Goal: Information Seeking & Learning: Check status

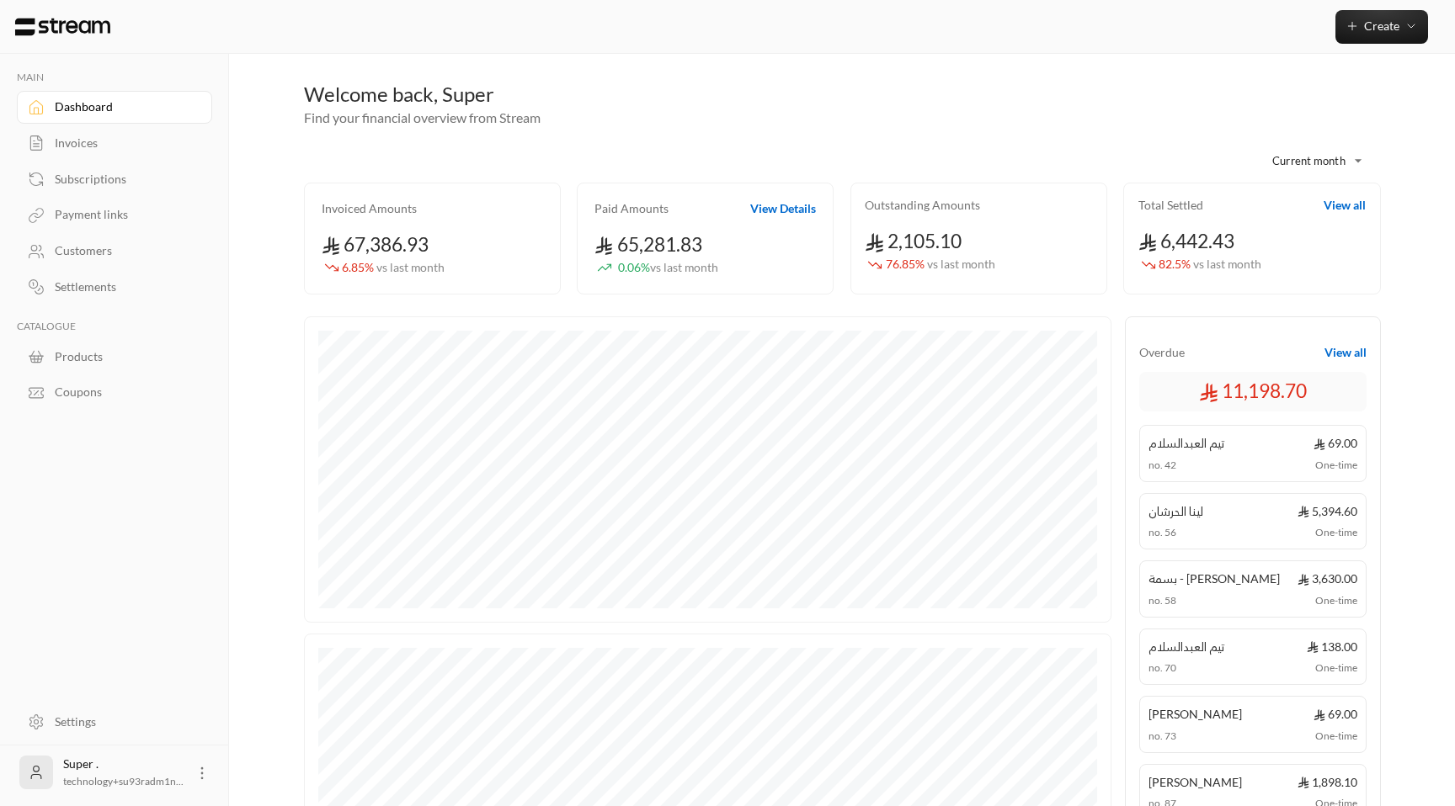
click at [100, 136] on div "Invoices" at bounding box center [123, 143] width 136 height 17
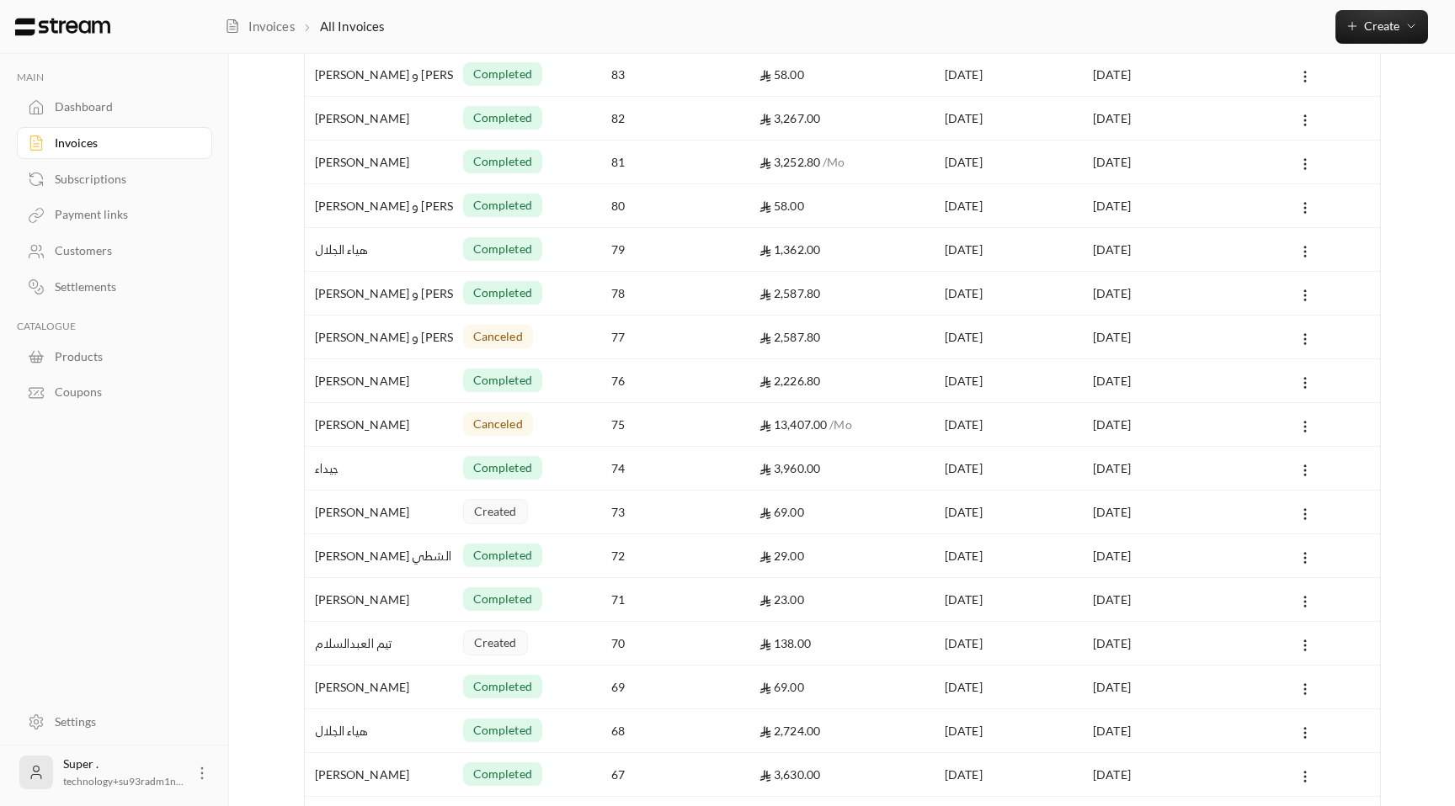
scroll to position [422, 0]
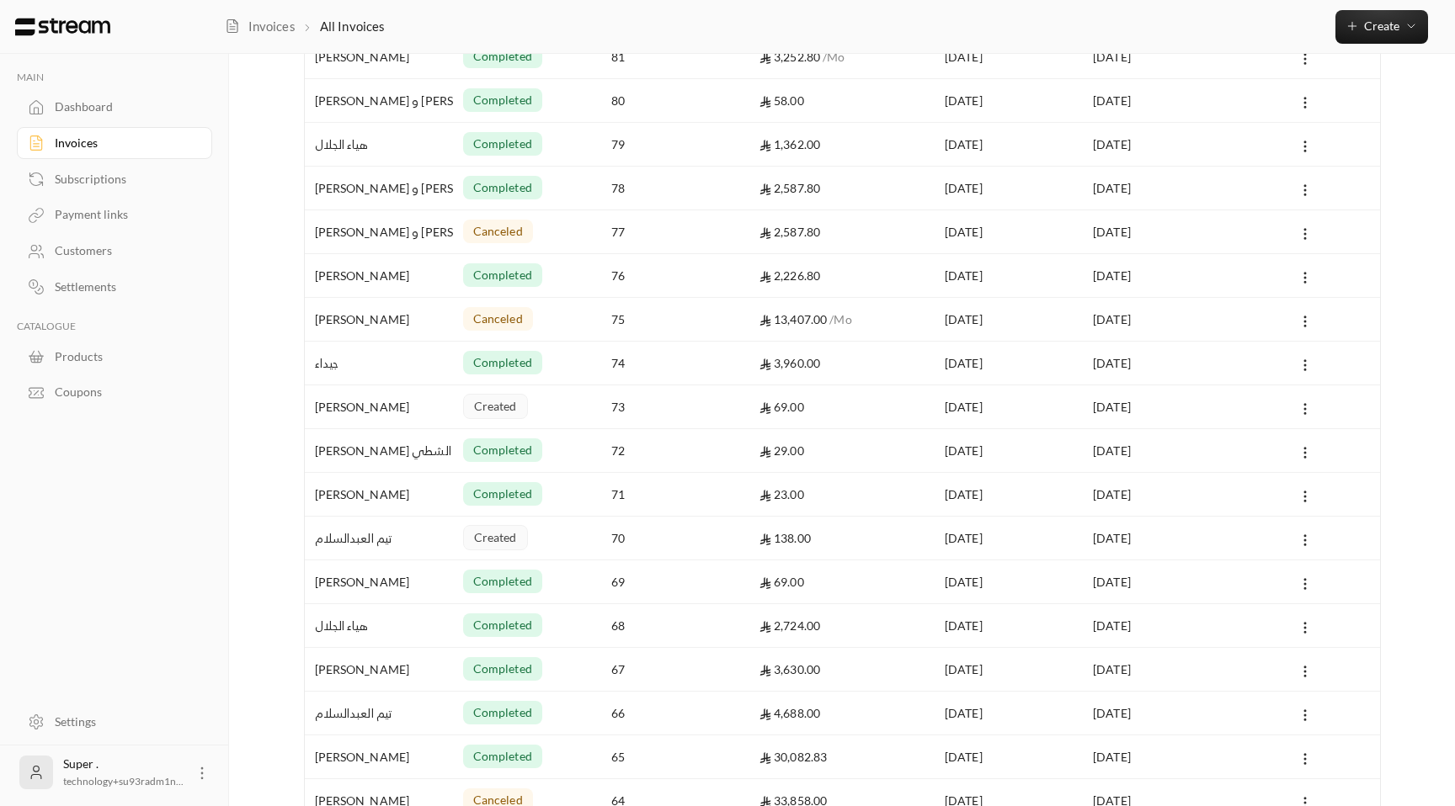
click at [477, 227] on span "canceled" at bounding box center [498, 231] width 50 height 17
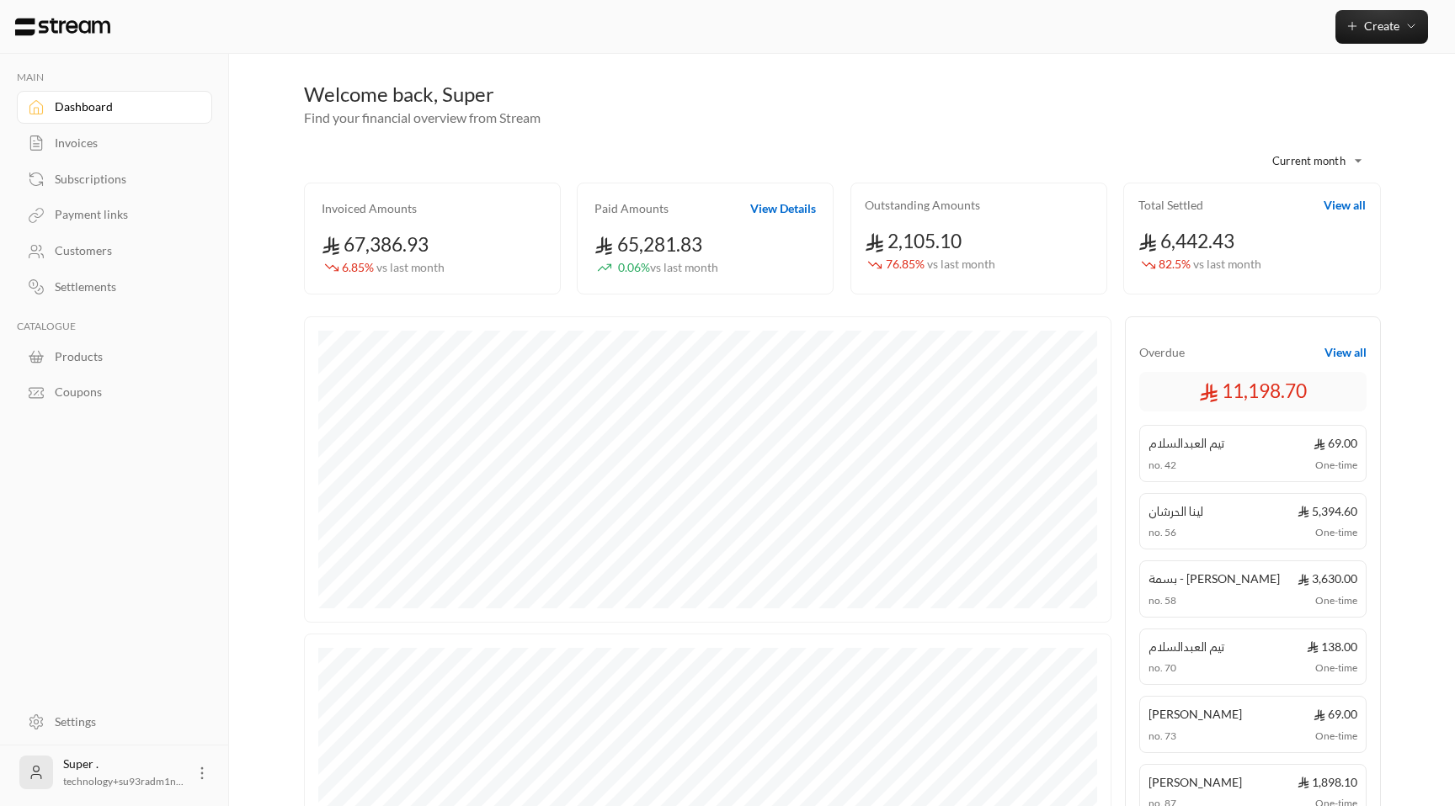
click at [92, 144] on div "Invoices" at bounding box center [123, 143] width 136 height 17
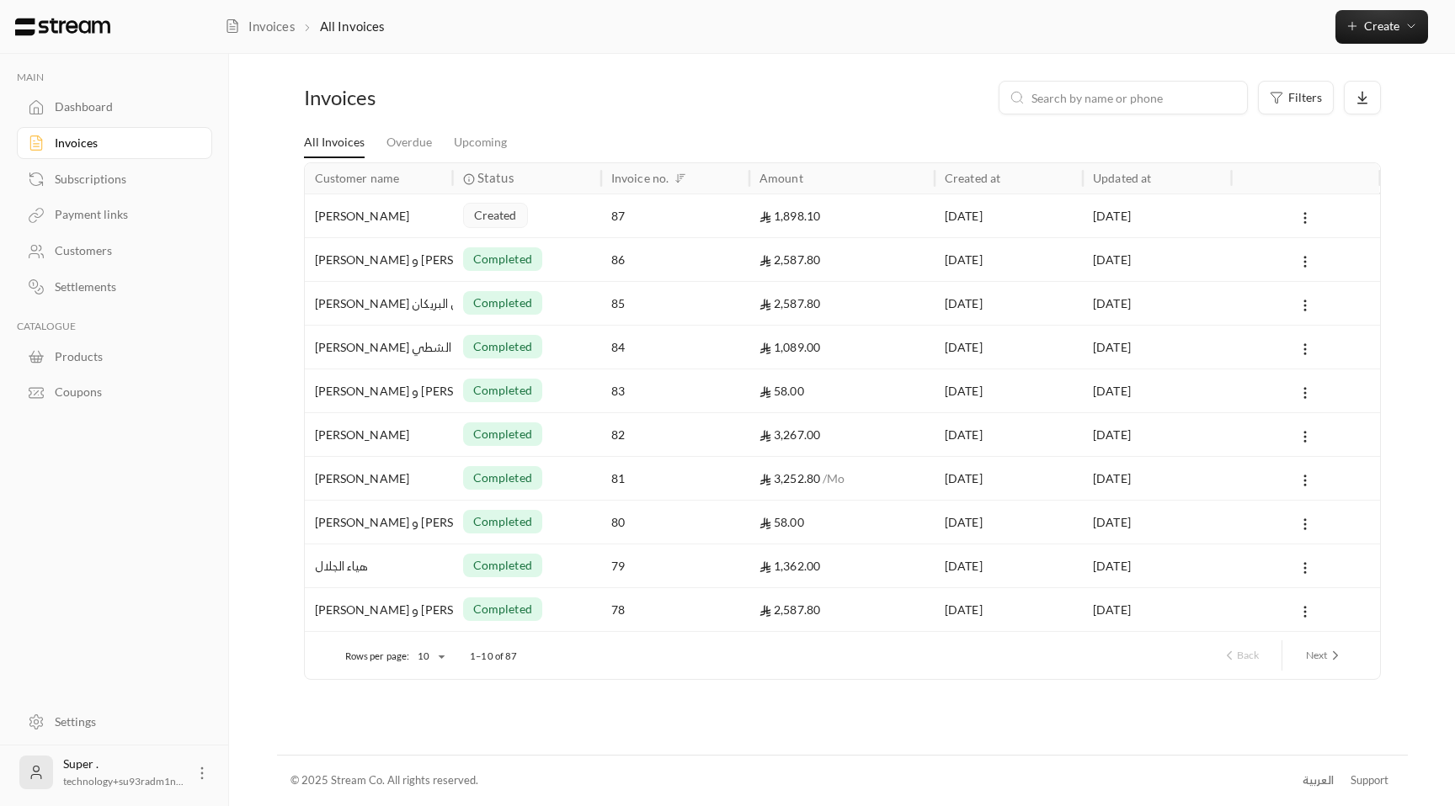
click at [1306, 647] on button "Next" at bounding box center [1324, 655] width 51 height 29
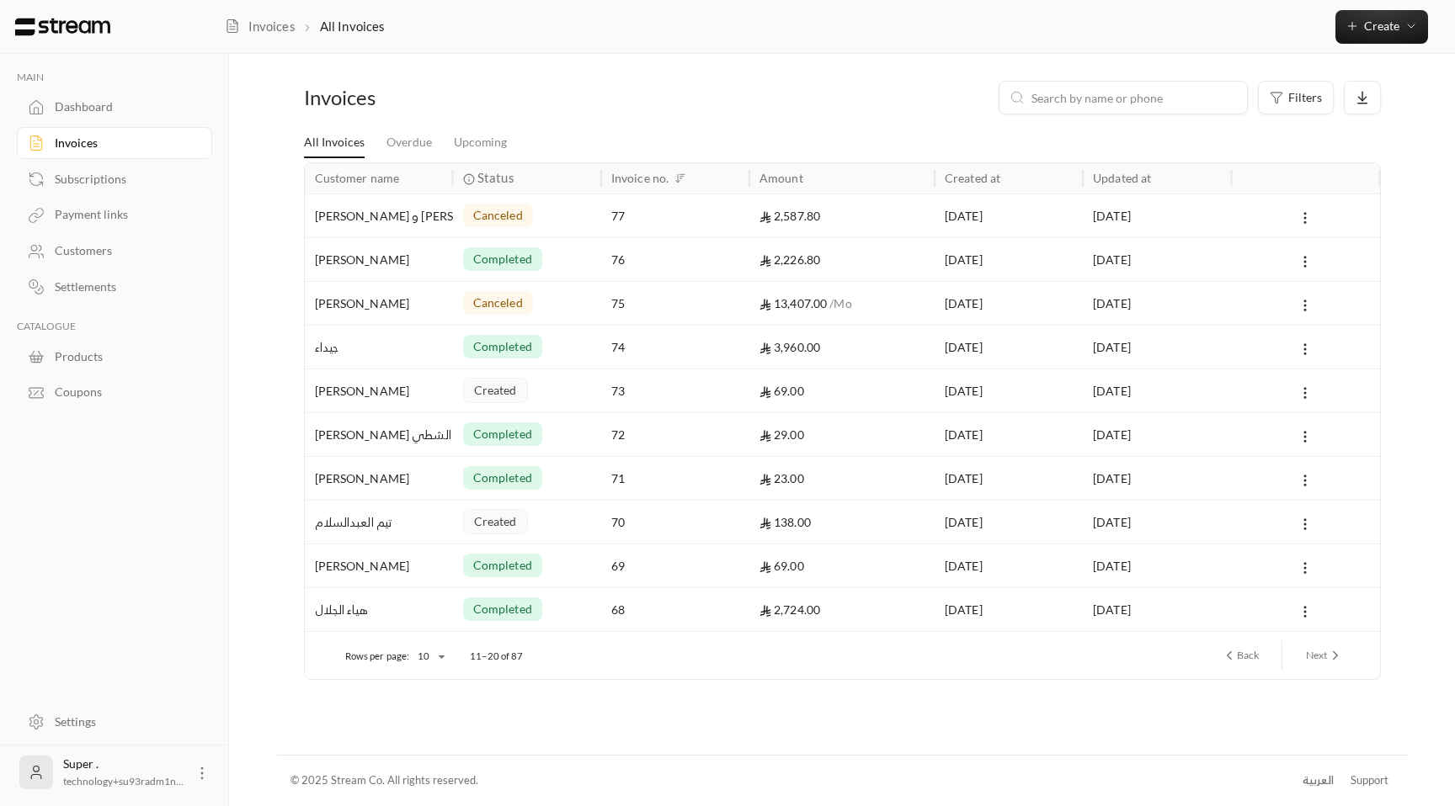
click at [574, 228] on div "canceled" at bounding box center [527, 215] width 128 height 43
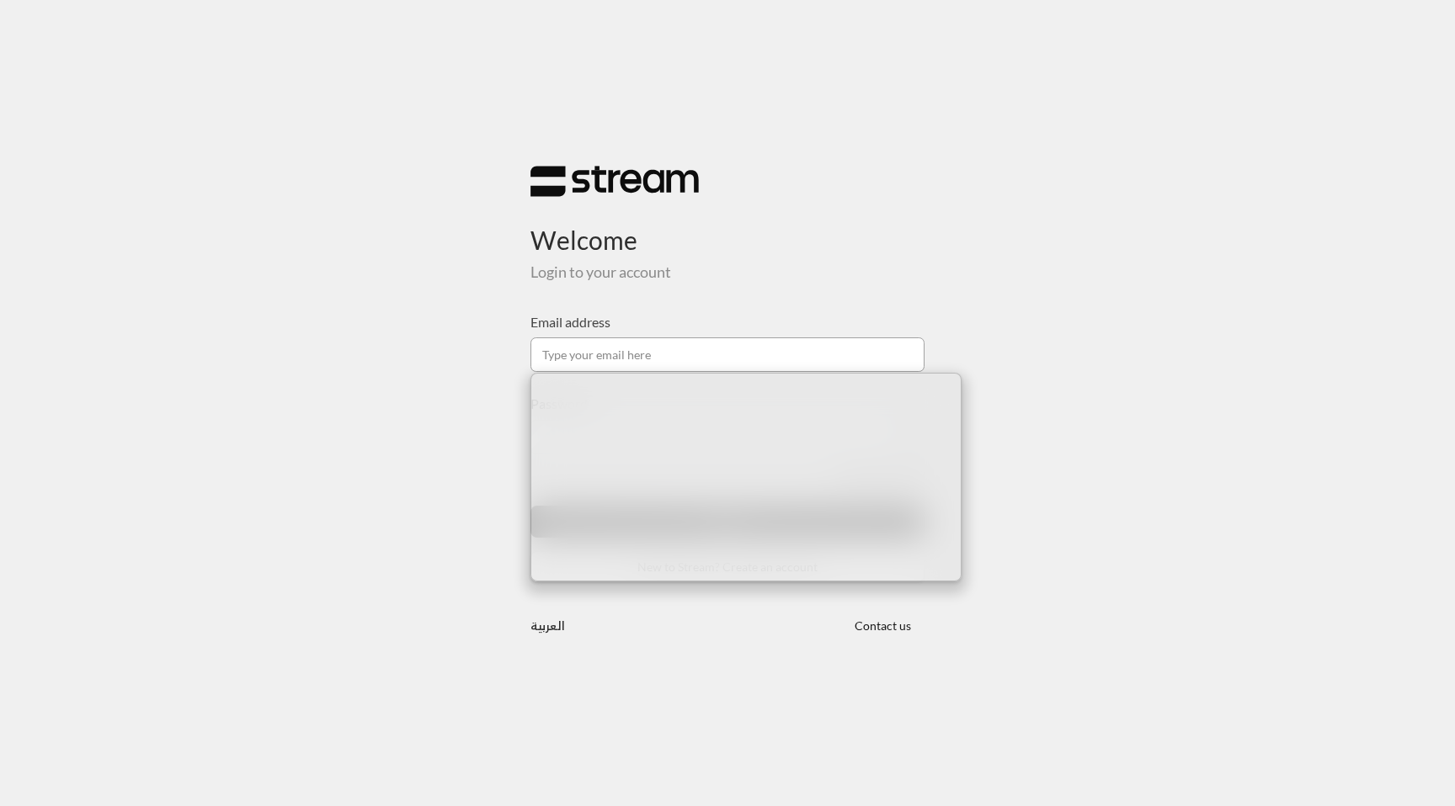
click at [687, 349] on input "Email address" at bounding box center [727, 355] width 394 height 35
type input "[EMAIL_ADDRESS][DOMAIN_NAME]"
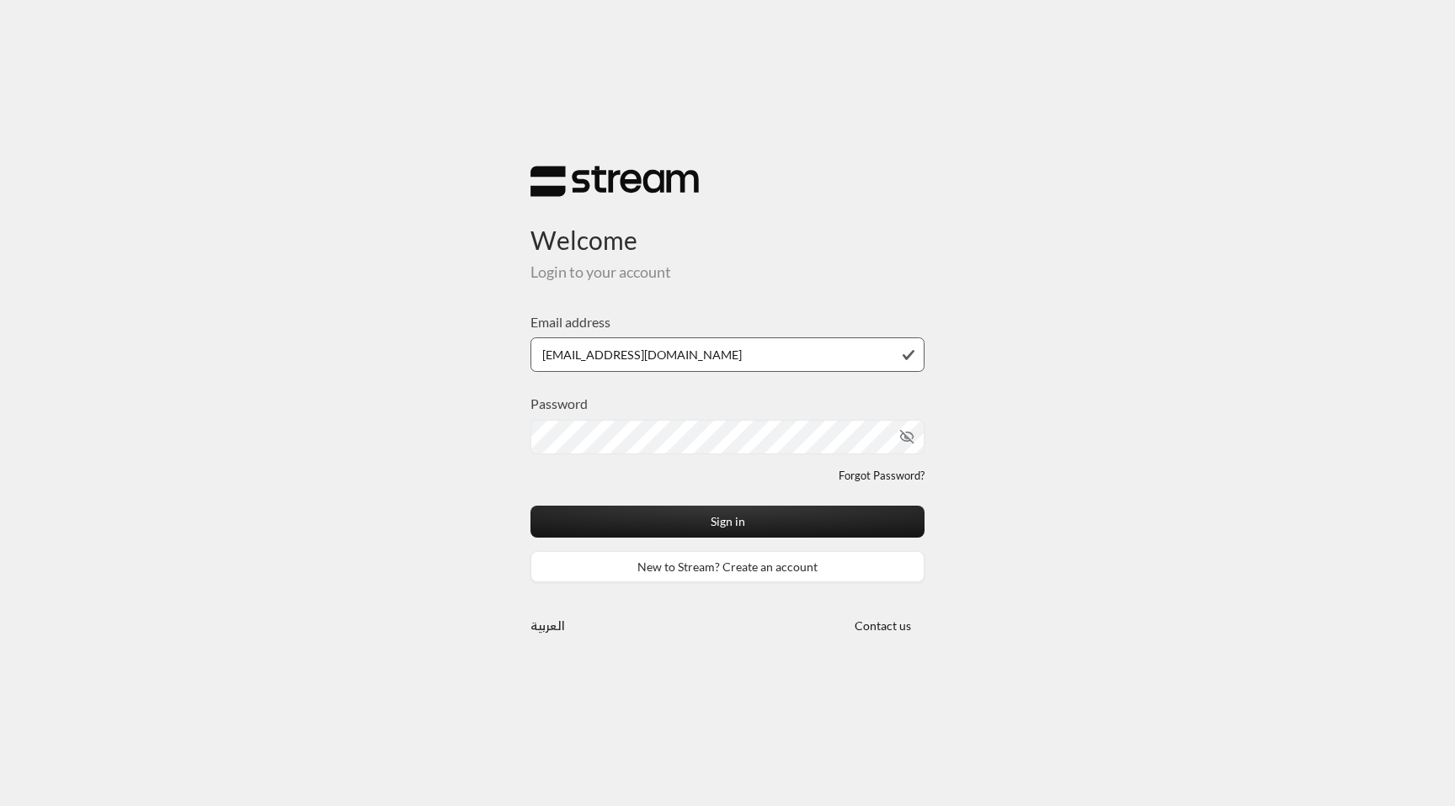
click at [892, 202] on h3 "Welcome" at bounding box center [727, 227] width 394 height 58
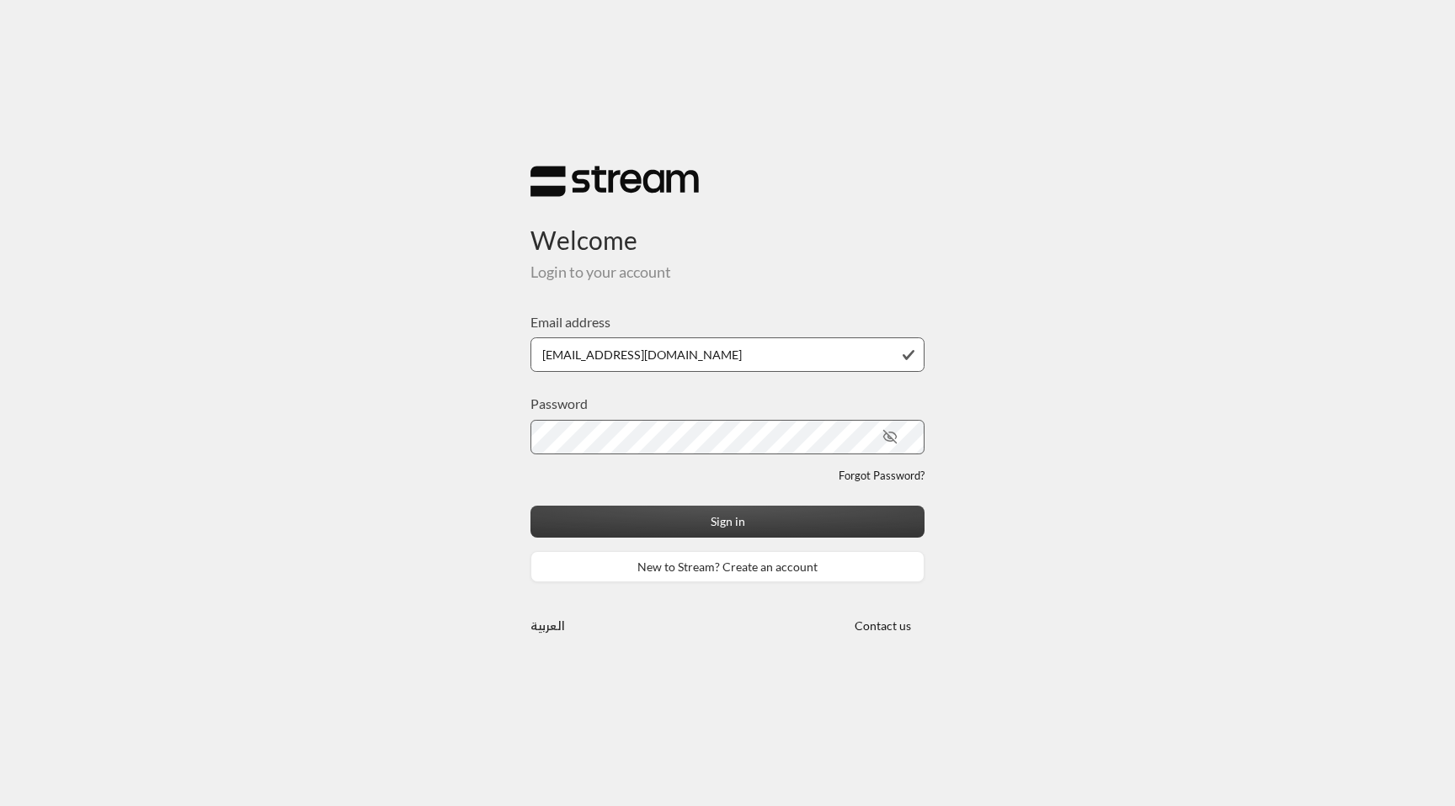
click at [726, 534] on button "Sign in" at bounding box center [727, 521] width 394 height 31
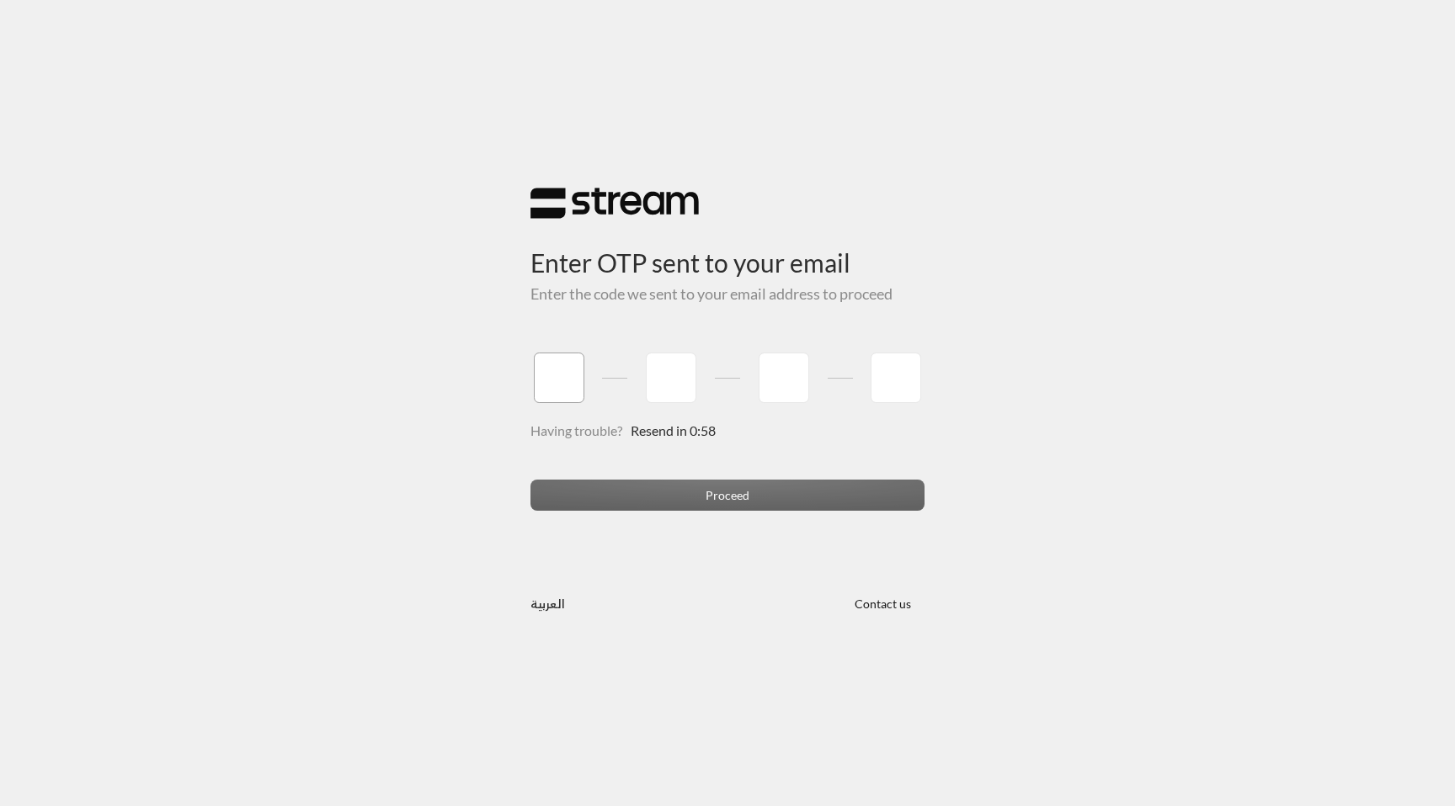
type input "1"
type input "2"
type input "3"
type input "4"
